Goal: Information Seeking & Learning: Check status

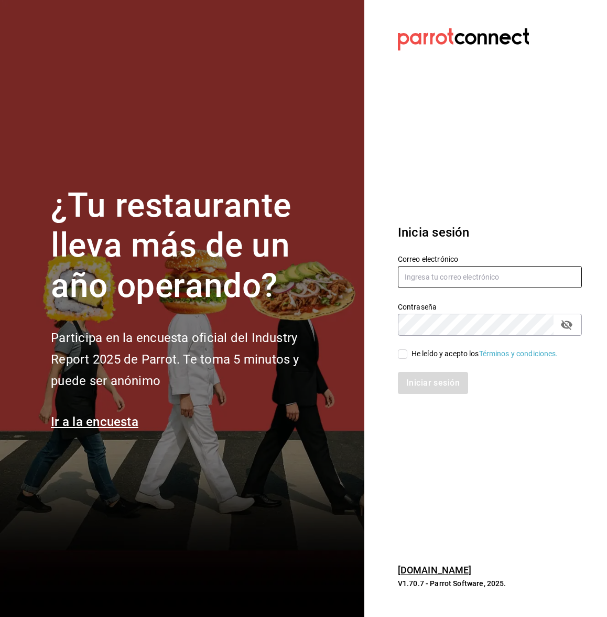
type input "[EMAIL_ADDRESS][DOMAIN_NAME]"
click at [401, 354] on input "He leído y acepto los Términos y condiciones." at bounding box center [402, 353] width 9 height 9
checkbox input "true"
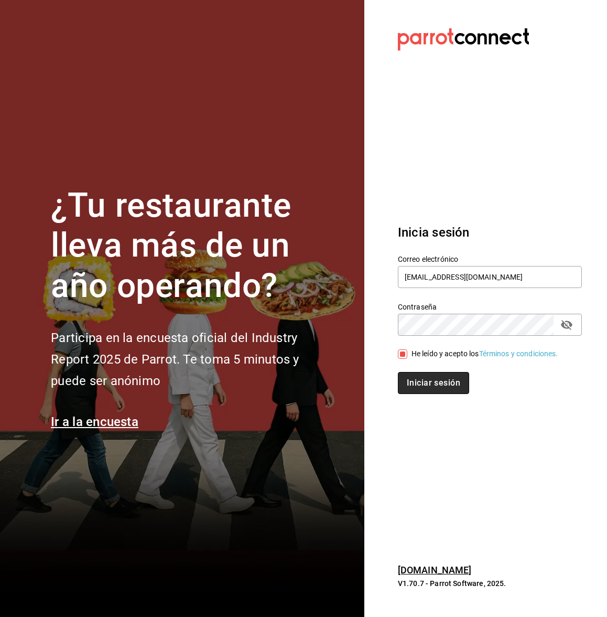
click at [403, 373] on button "Iniciar sesión" at bounding box center [433, 383] width 71 height 22
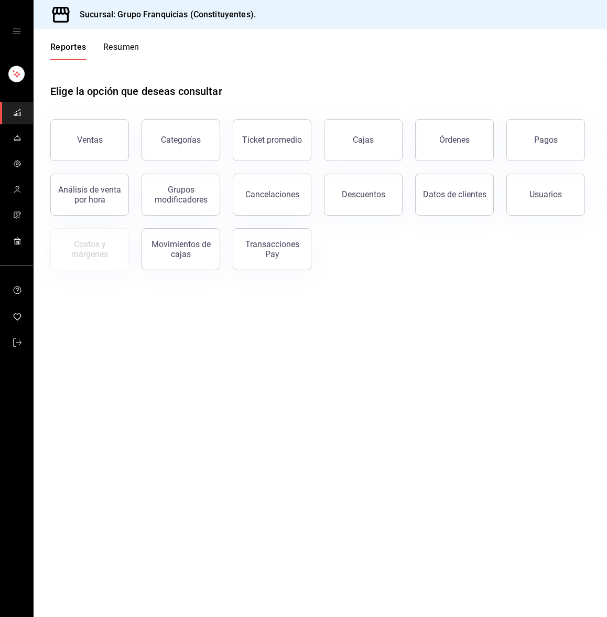
click at [129, 48] on button "Resumen" at bounding box center [121, 51] width 36 height 18
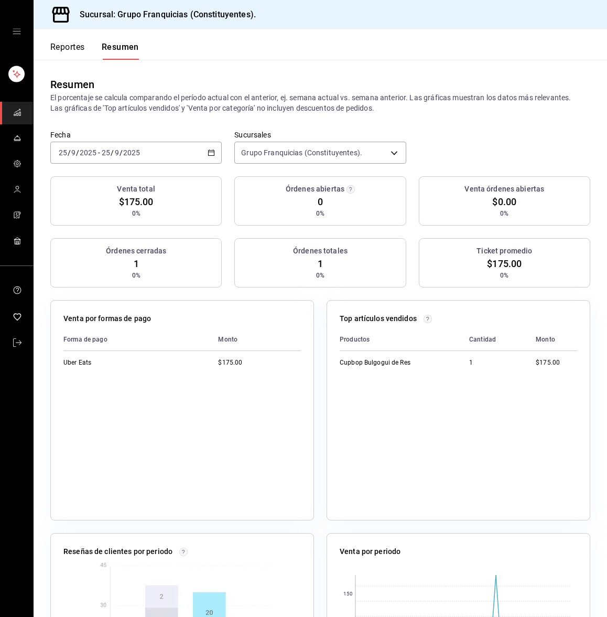
click at [68, 48] on button "Reportes" at bounding box center [67, 51] width 35 height 18
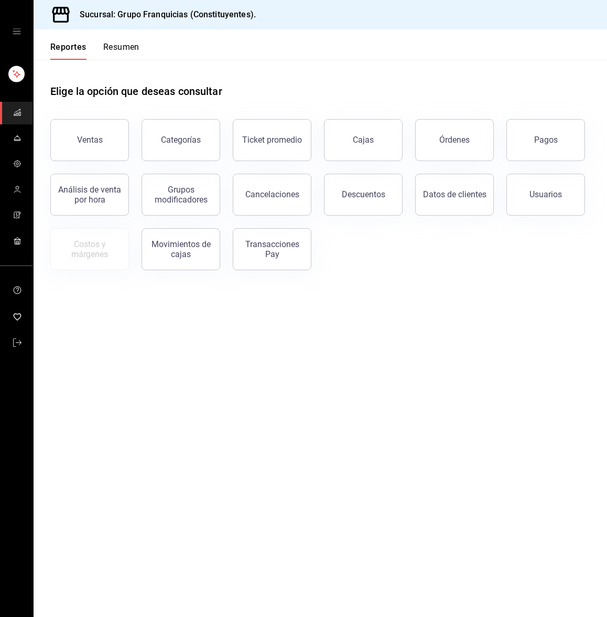
click at [114, 50] on button "Resumen" at bounding box center [121, 51] width 36 height 18
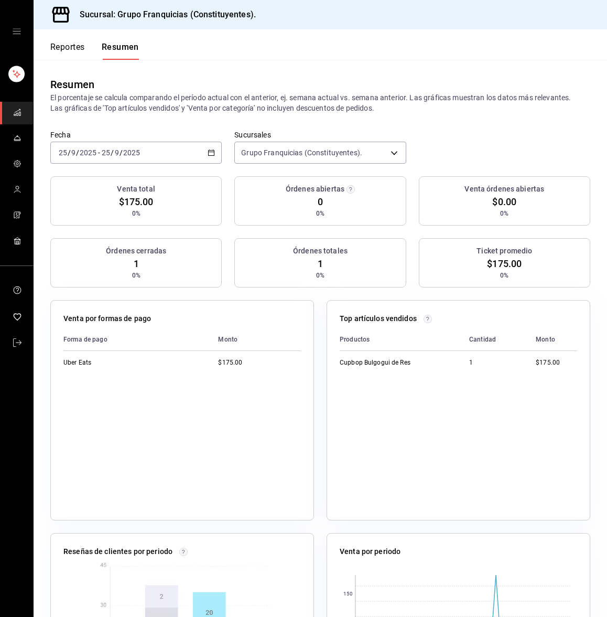
click at [71, 48] on button "Reportes" at bounding box center [67, 51] width 35 height 18
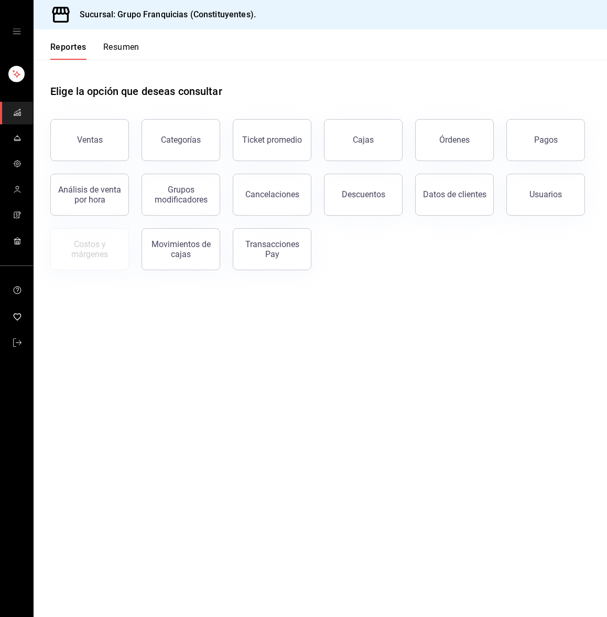
click at [118, 52] on button "Resumen" at bounding box center [121, 51] width 36 height 18
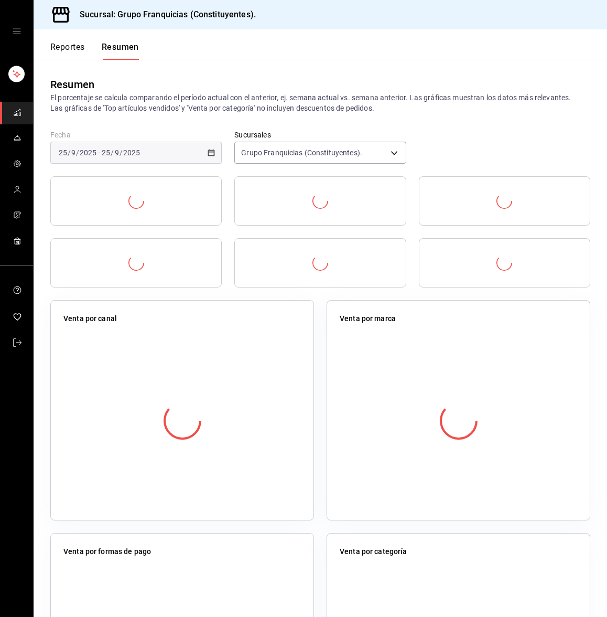
click at [100, 156] on div "[DATE] [DATE]" at bounding box center [120, 152] width 41 height 8
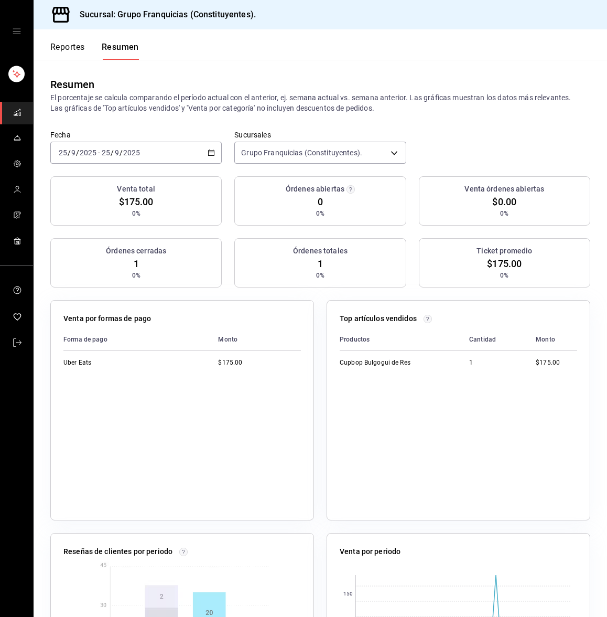
click at [91, 145] on div "[DATE] [DATE] - [DATE] [DATE]" at bounding box center [135, 153] width 171 height 22
click at [77, 206] on span "Ayer" at bounding box center [99, 207] width 81 height 11
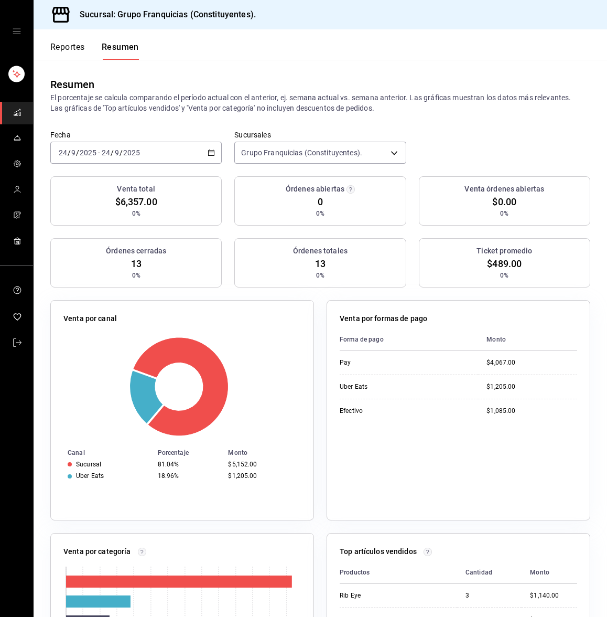
click at [62, 43] on button "Reportes" at bounding box center [67, 51] width 35 height 18
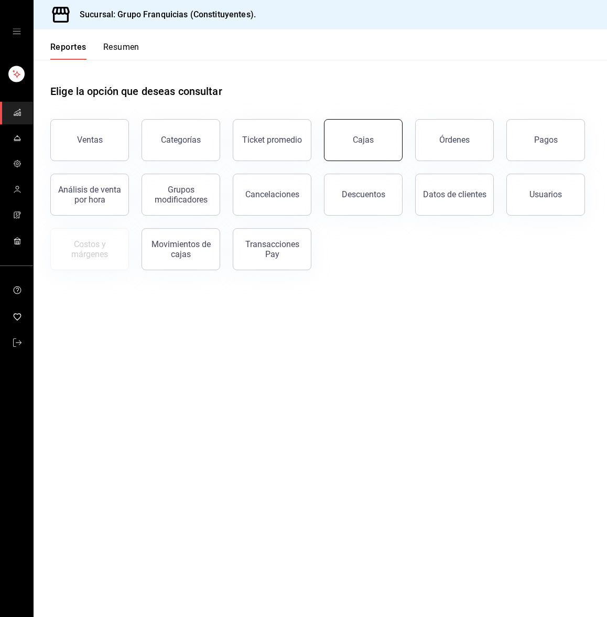
click at [344, 138] on link "Cajas" at bounding box center [363, 140] width 79 height 42
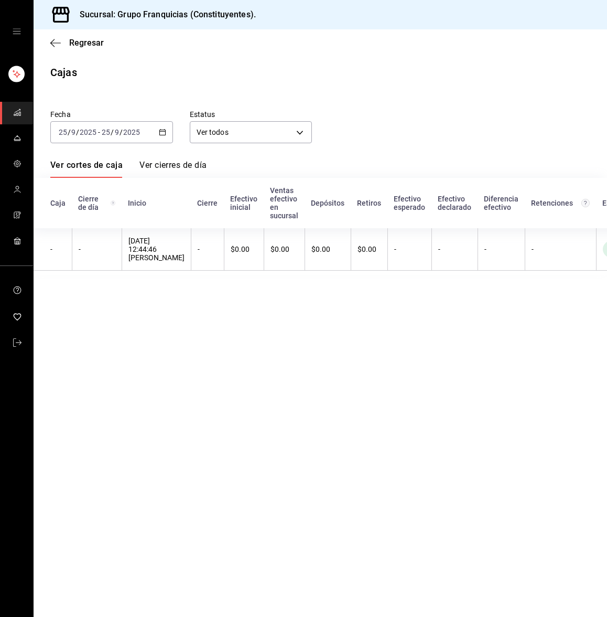
click at [79, 129] on input "2025" at bounding box center [88, 132] width 18 height 8
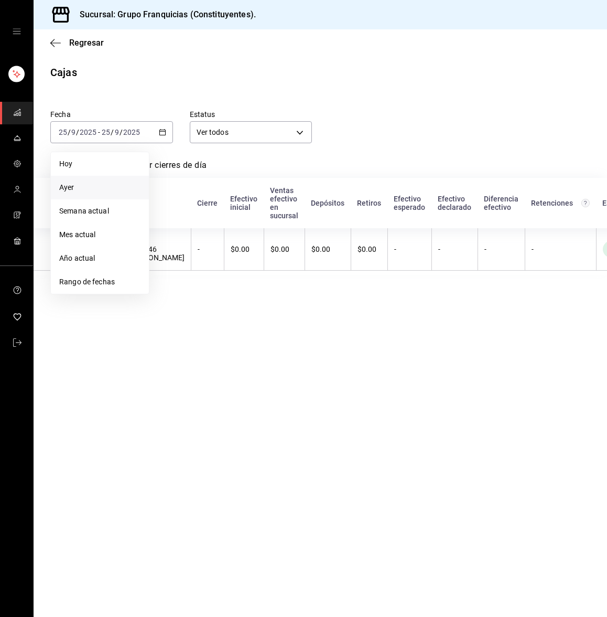
click at [68, 185] on span "Ayer" at bounding box center [99, 187] width 81 height 11
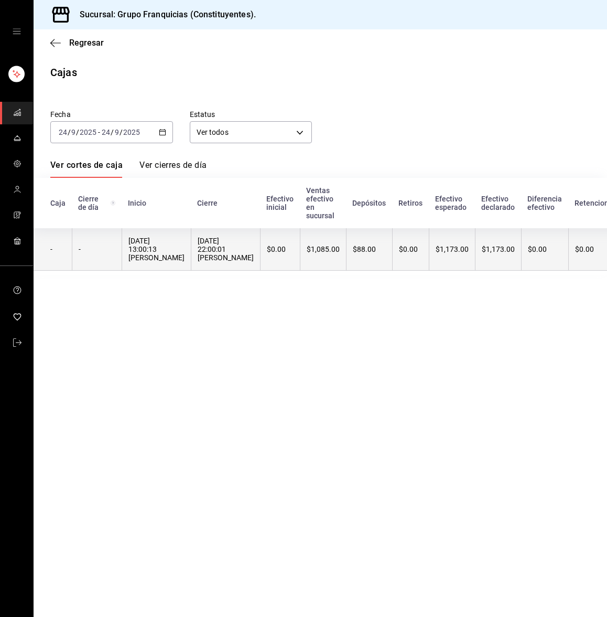
click at [575, 253] on div "$0.00" at bounding box center [604, 249] width 58 height 8
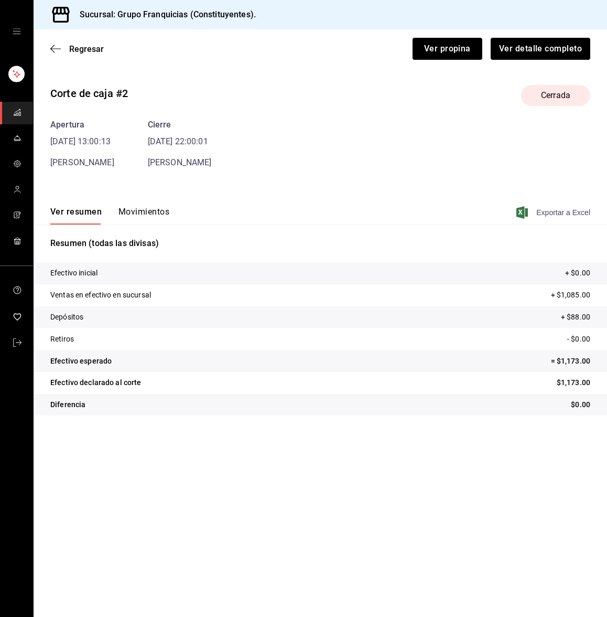
click at [553, 212] on span "Exportar a Excel" at bounding box center [555, 212] width 72 height 13
click at [155, 207] on button "Movimientos" at bounding box center [143, 216] width 51 height 18
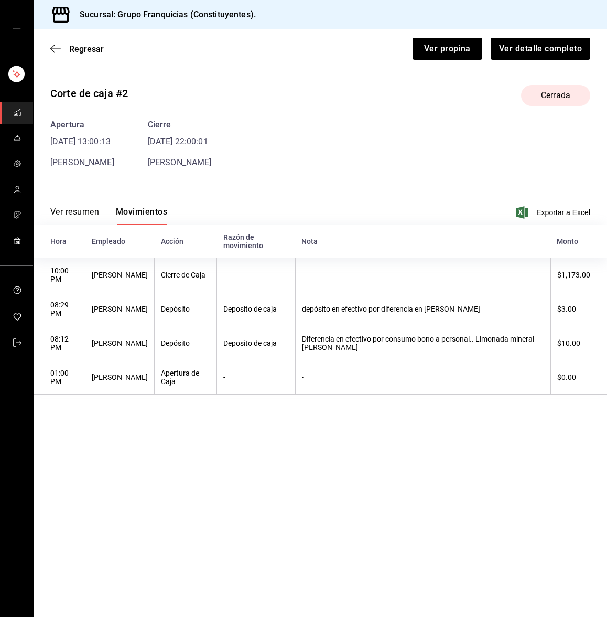
click at [15, 30] on icon "open drawer" at bounding box center [17, 31] width 8 height 8
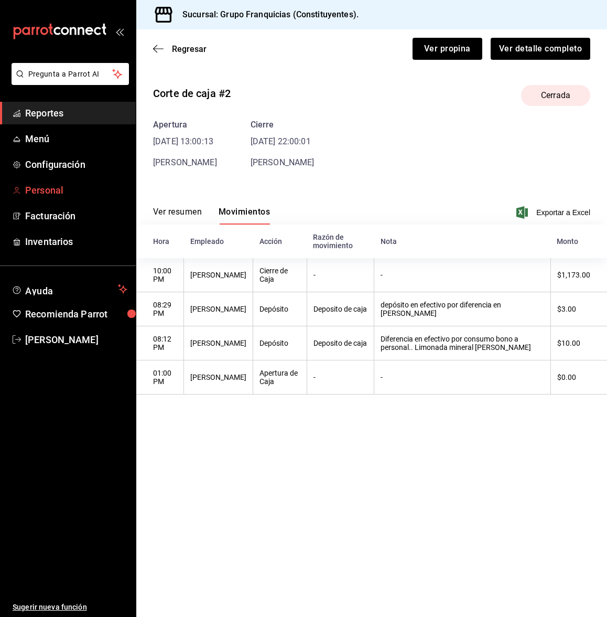
click at [57, 187] on span "Personal" at bounding box center [76, 190] width 102 height 14
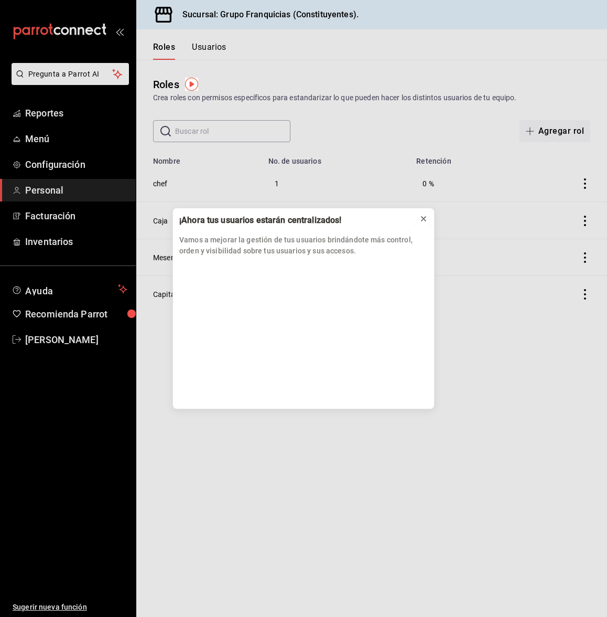
click at [421, 217] on icon at bounding box center [423, 218] width 8 height 8
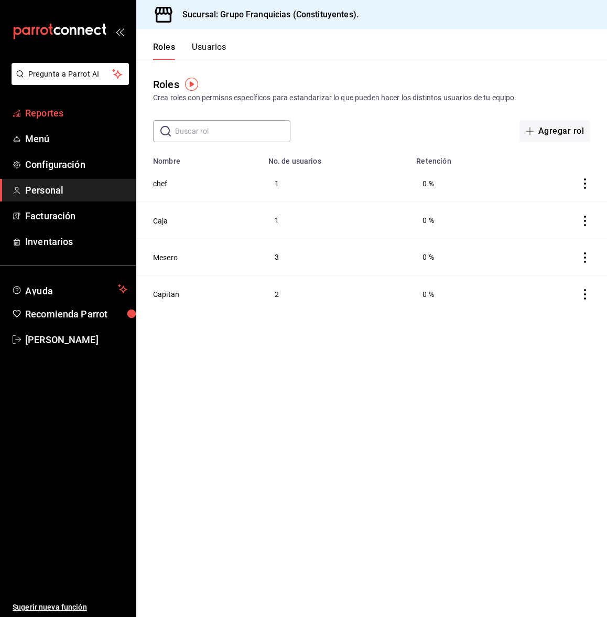
click at [34, 117] on span "Reportes" at bounding box center [76, 113] width 102 height 14
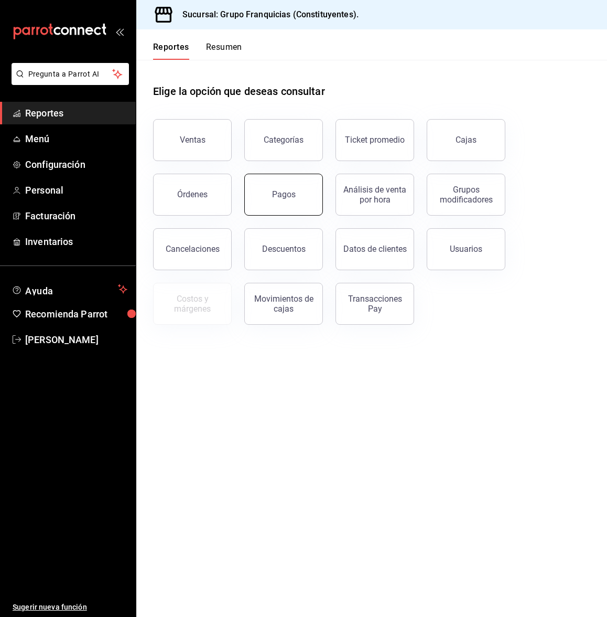
click at [272, 195] on div "Pagos" at bounding box center [284, 194] width 24 height 10
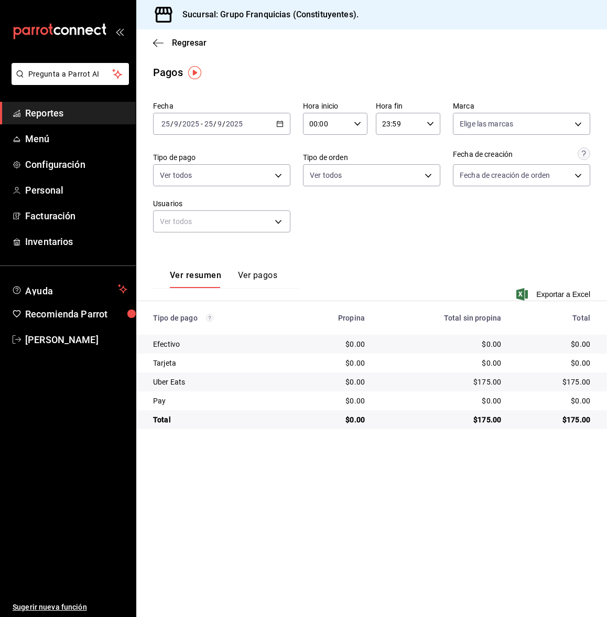
click at [234, 113] on div "[DATE] [DATE] - [DATE] [DATE]" at bounding box center [221, 124] width 137 height 22
click at [180, 153] on span "Hoy" at bounding box center [202, 155] width 81 height 11
